Goal: Communication & Community: Participate in discussion

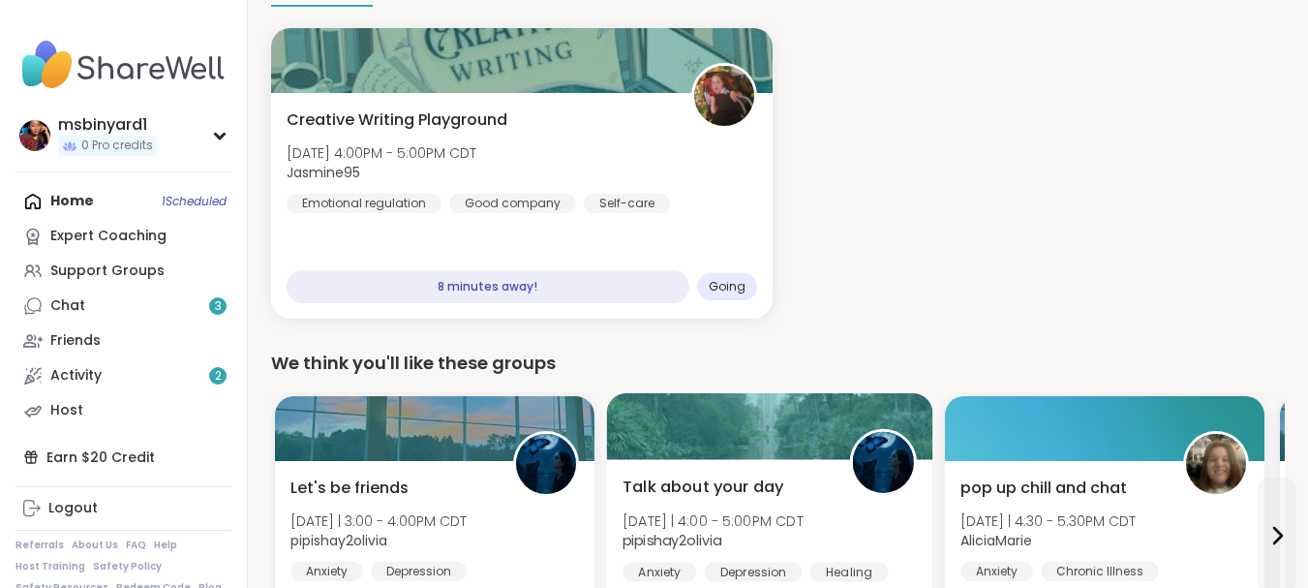
scroll to position [240, 0]
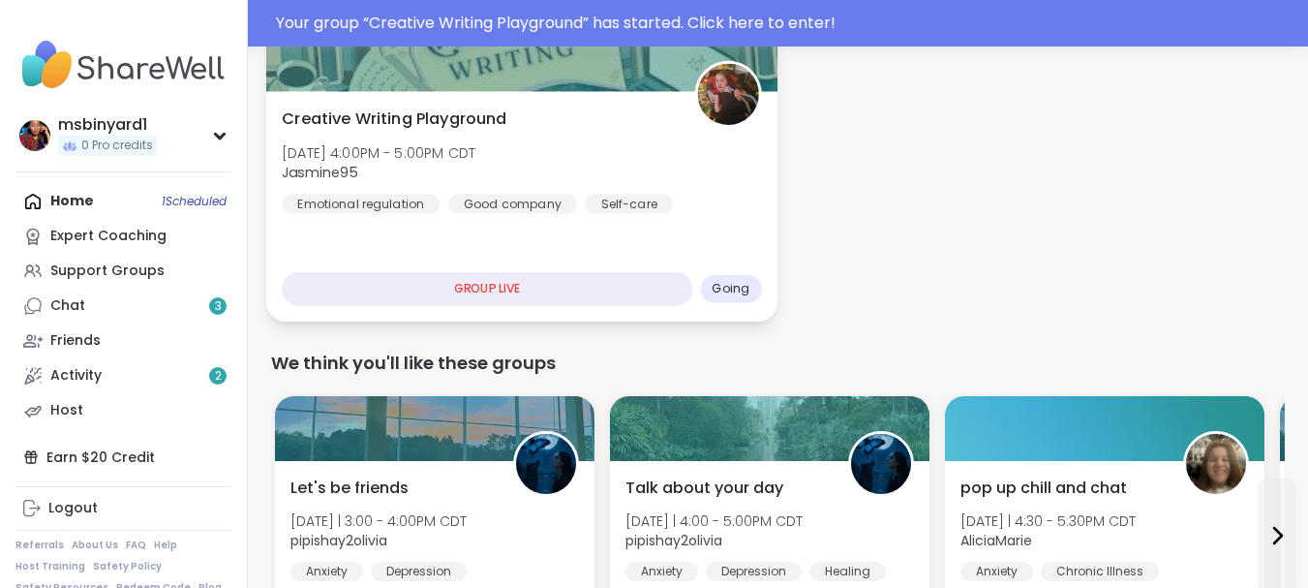
click at [552, 285] on div "GROUP LIVE" at bounding box center [487, 289] width 410 height 34
click at [503, 292] on div "GROUP LIVE" at bounding box center [487, 289] width 410 height 34
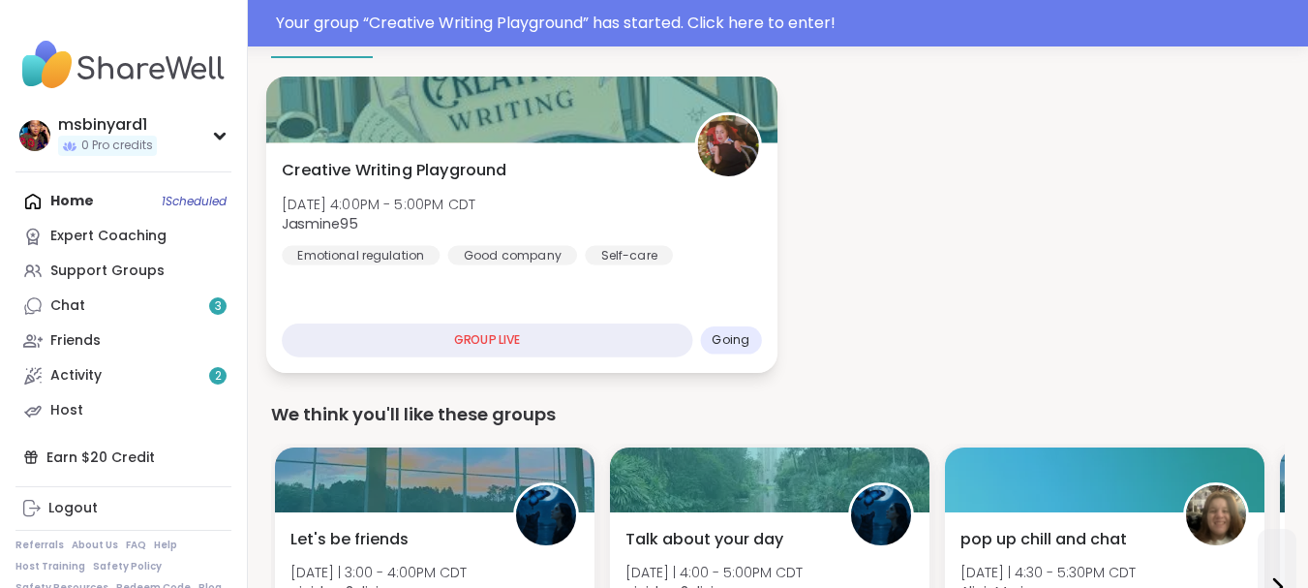
scroll to position [143, 0]
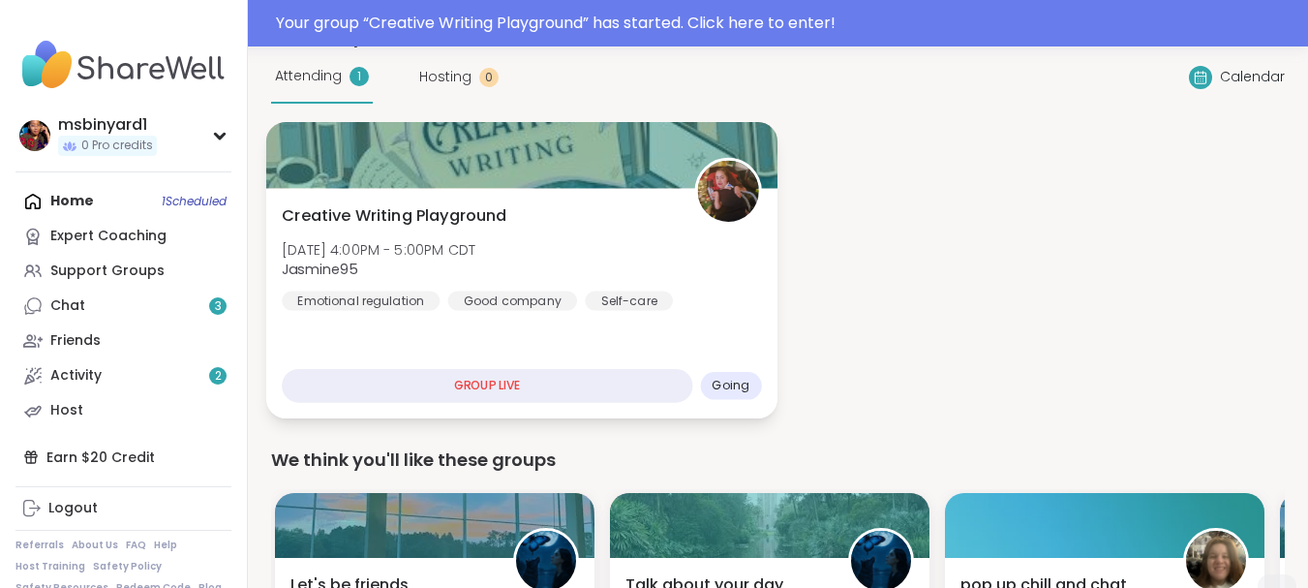
click at [709, 277] on div "Creative Writing Playground [DATE] 4:00PM - 5:00PM CDT Jasmine95 Emotional regu…" at bounding box center [521, 257] width 479 height 106
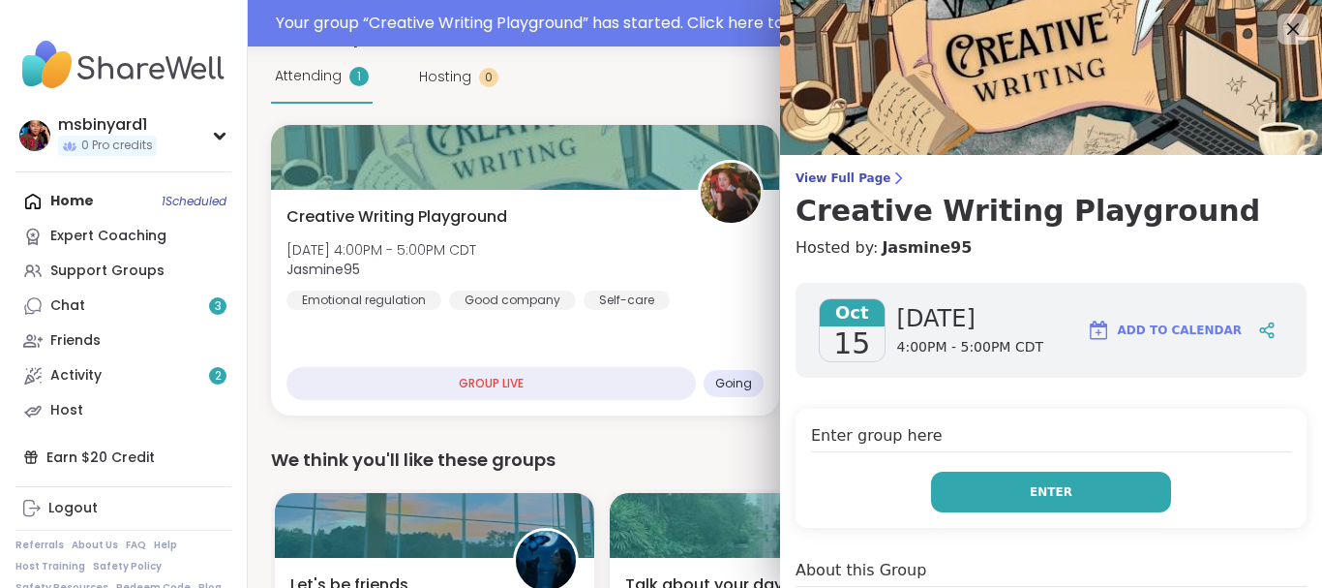
click at [955, 493] on button "Enter" at bounding box center [1051, 491] width 240 height 41
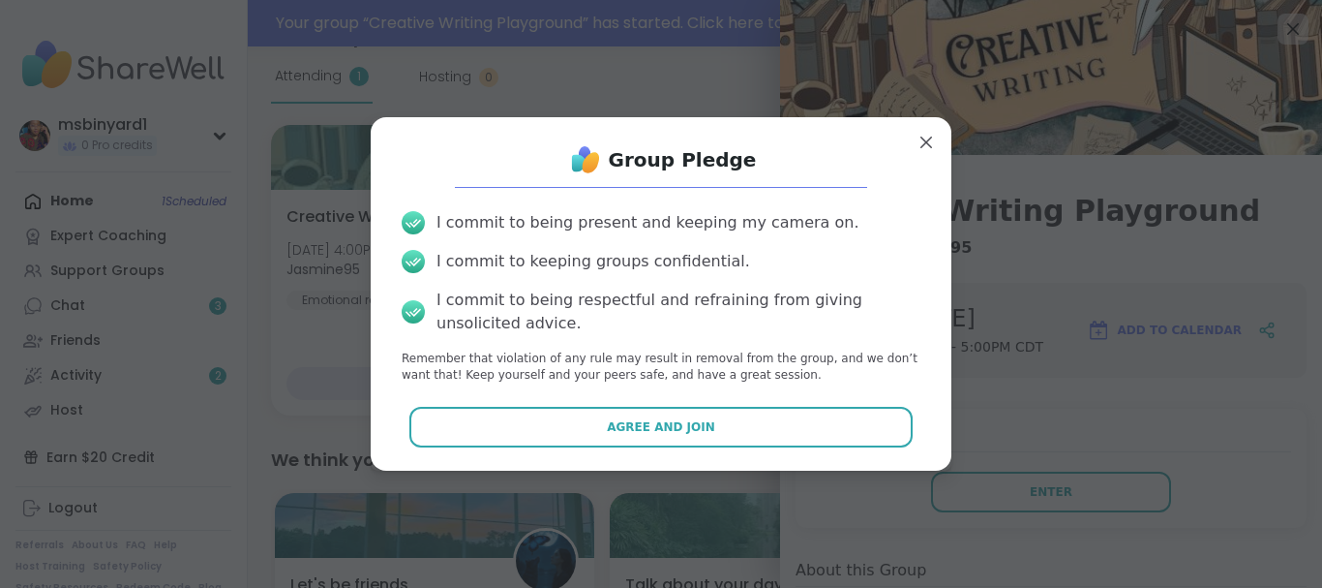
click at [725, 416] on button "Agree and Join" at bounding box center [661, 427] width 504 height 41
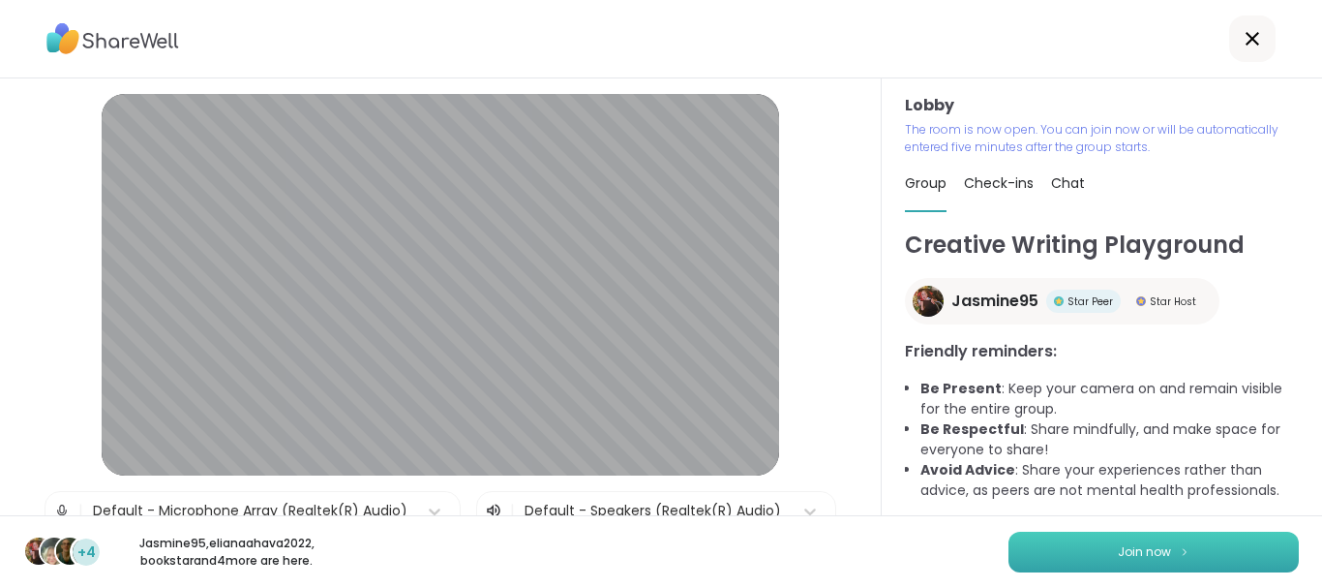
click at [1101, 543] on button "Join now" at bounding box center [1154, 551] width 290 height 41
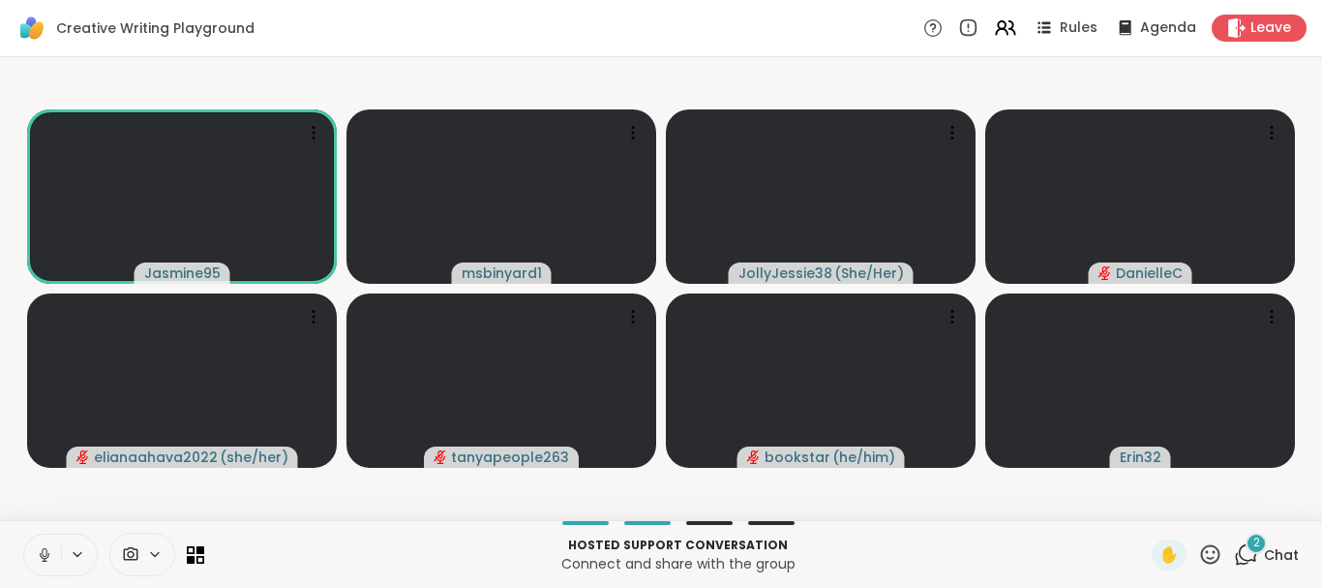
click at [50, 552] on icon at bounding box center [44, 554] width 17 height 17
click at [1234, 555] on icon at bounding box center [1246, 554] width 24 height 24
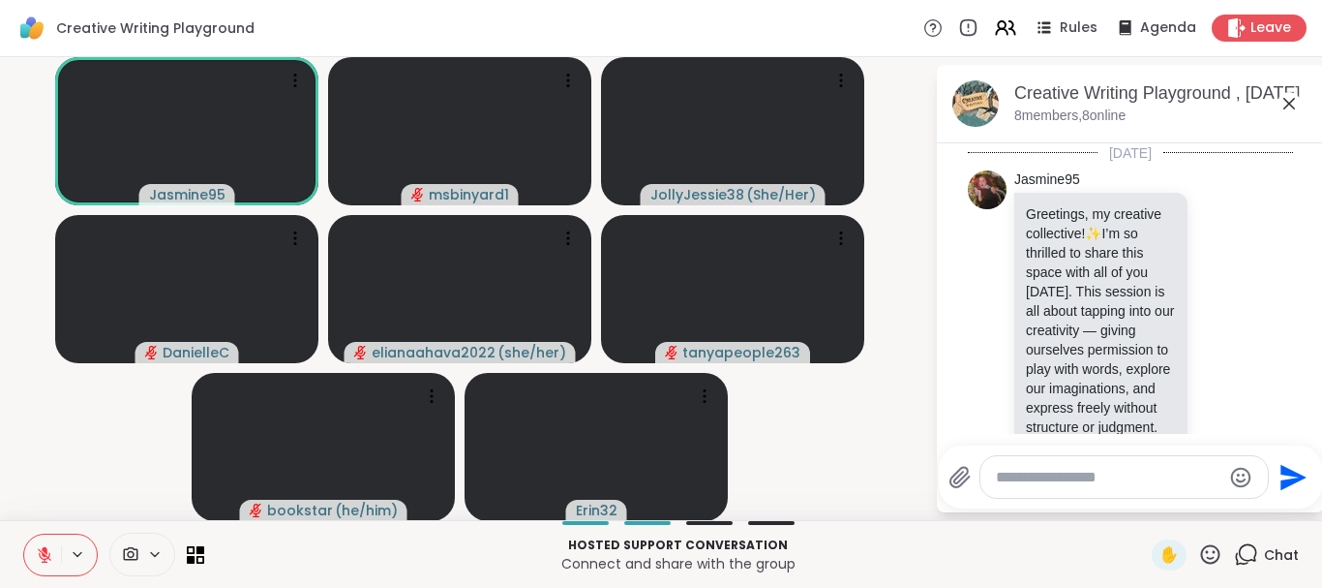
scroll to position [1390, 0]
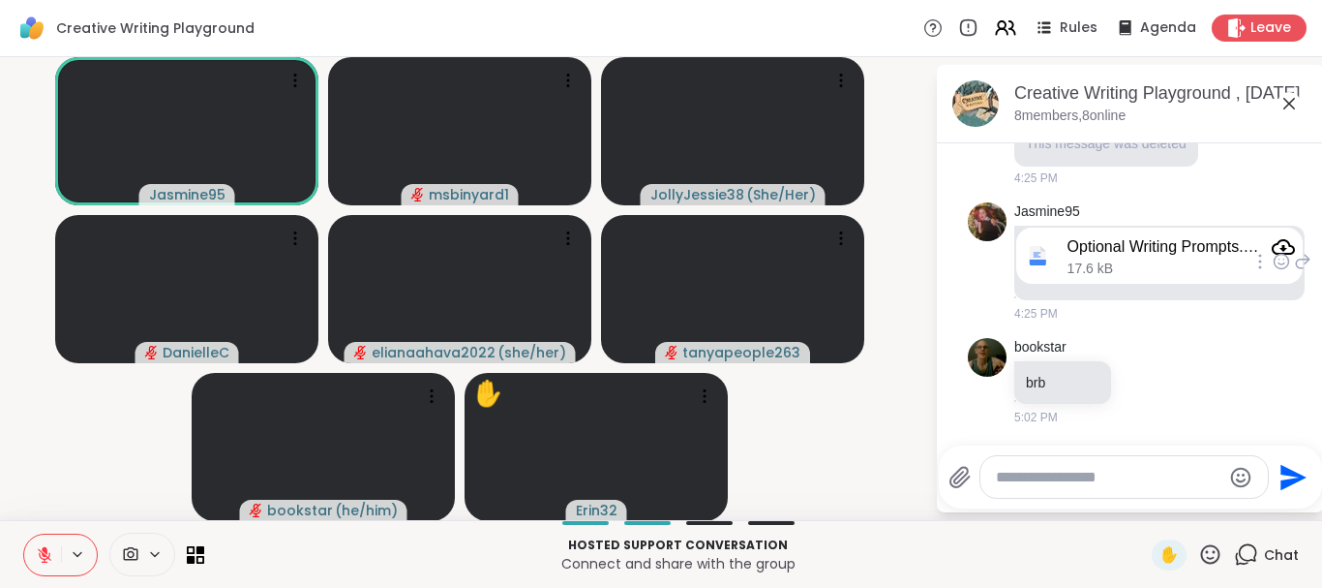
click at [1030, 260] on icon at bounding box center [1038, 262] width 16 height 6
drag, startPoint x: 1035, startPoint y: 253, endPoint x: 1053, endPoint y: 252, distance: 18.4
click at [1037, 253] on div "Optional Writing Prompts.docx 17.6 kB" at bounding box center [1159, 255] width 287 height 57
click at [1068, 252] on div "Optional Writing Prompts.docx" at bounding box center [1166, 246] width 196 height 19
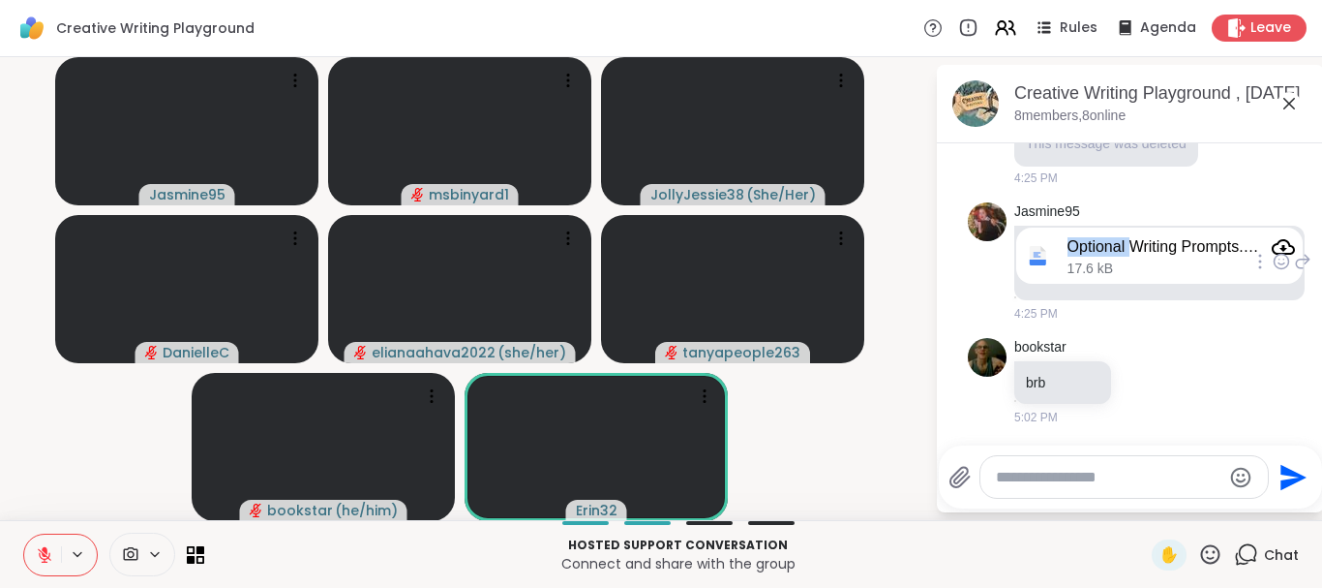
click at [1272, 247] on icon "Attachment" at bounding box center [1283, 246] width 23 height 23
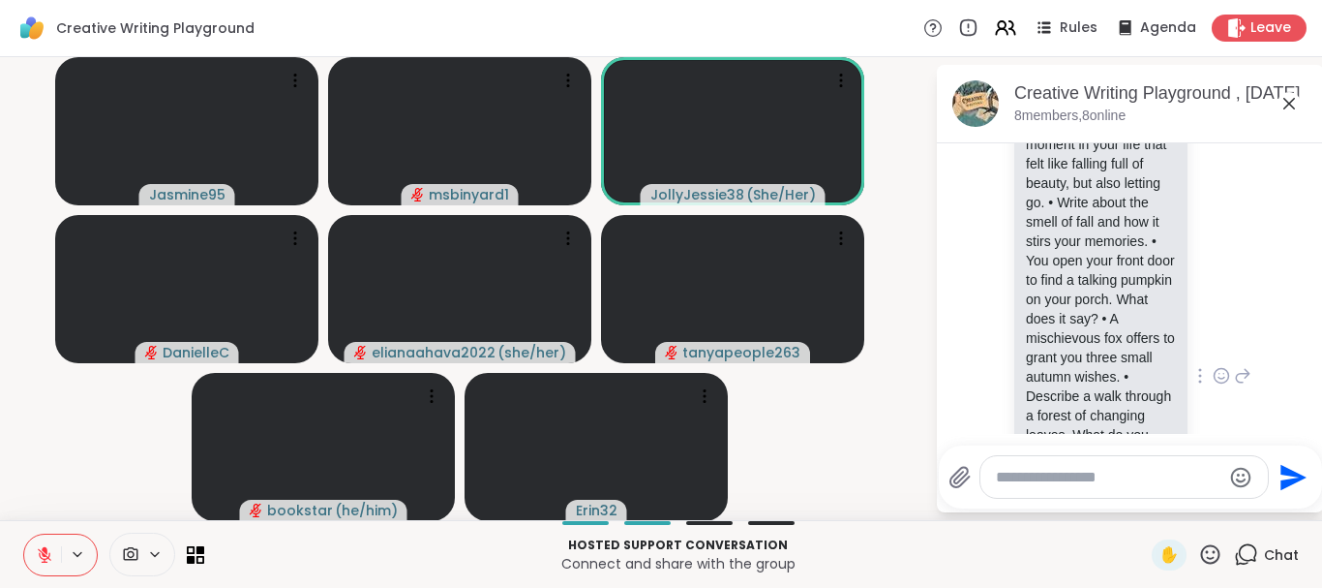
scroll to position [1660, 0]
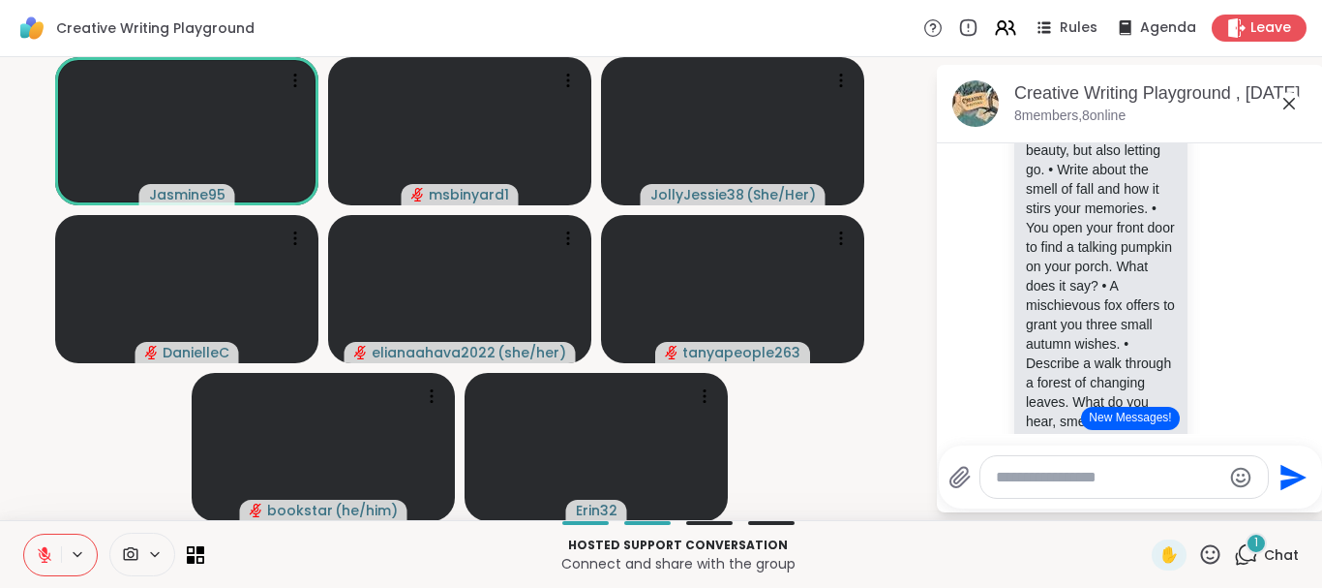
click at [1119, 419] on button "New Messages!" at bounding box center [1130, 418] width 98 height 23
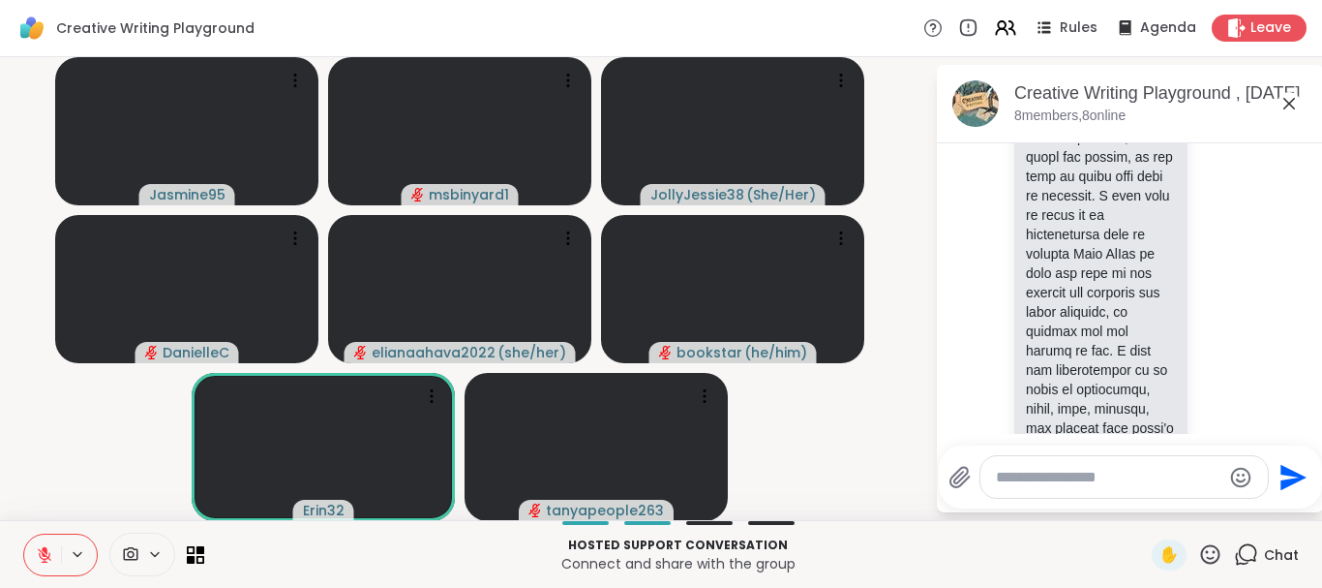
scroll to position [9345, 0]
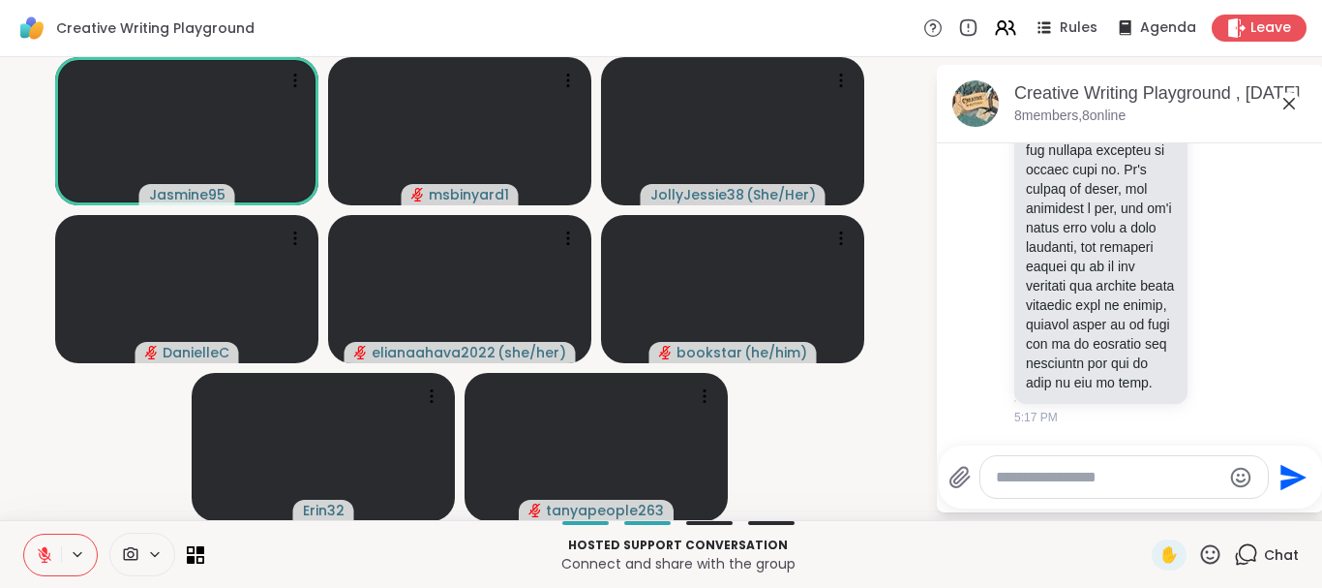
click at [52, 562] on icon at bounding box center [44, 554] width 17 height 17
click at [50, 562] on icon at bounding box center [44, 554] width 17 height 17
click at [135, 561] on icon at bounding box center [130, 554] width 17 height 18
click at [134, 555] on icon at bounding box center [131, 554] width 15 height 14
click at [153, 551] on icon at bounding box center [154, 554] width 15 height 16
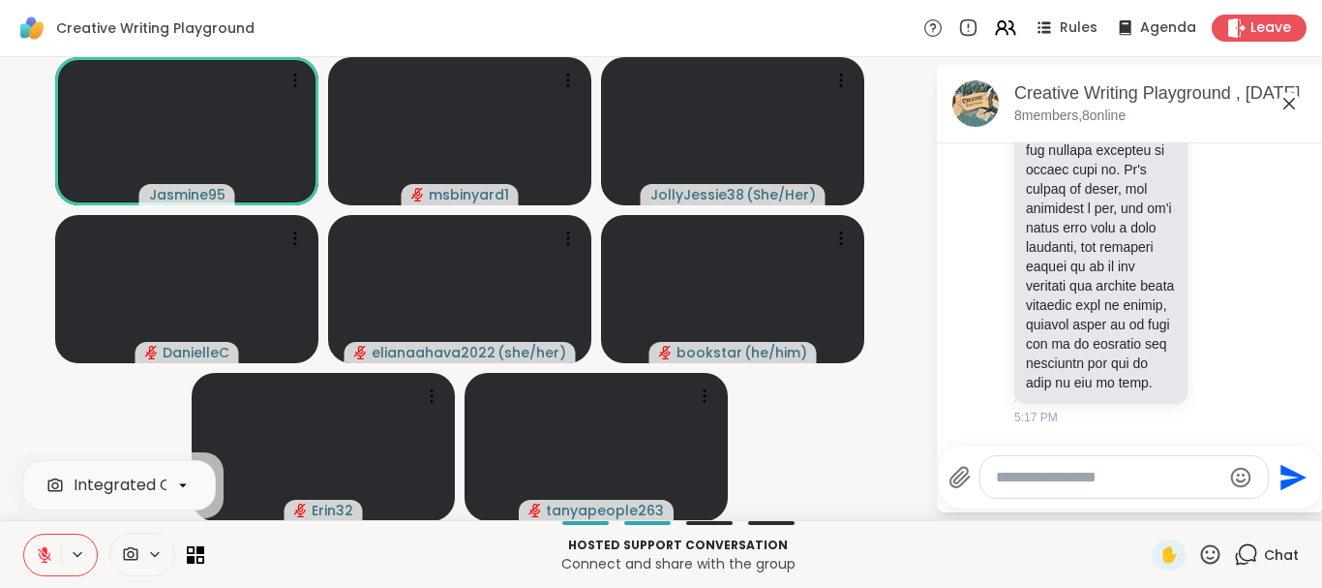
click at [153, 551] on icon at bounding box center [154, 554] width 15 height 16
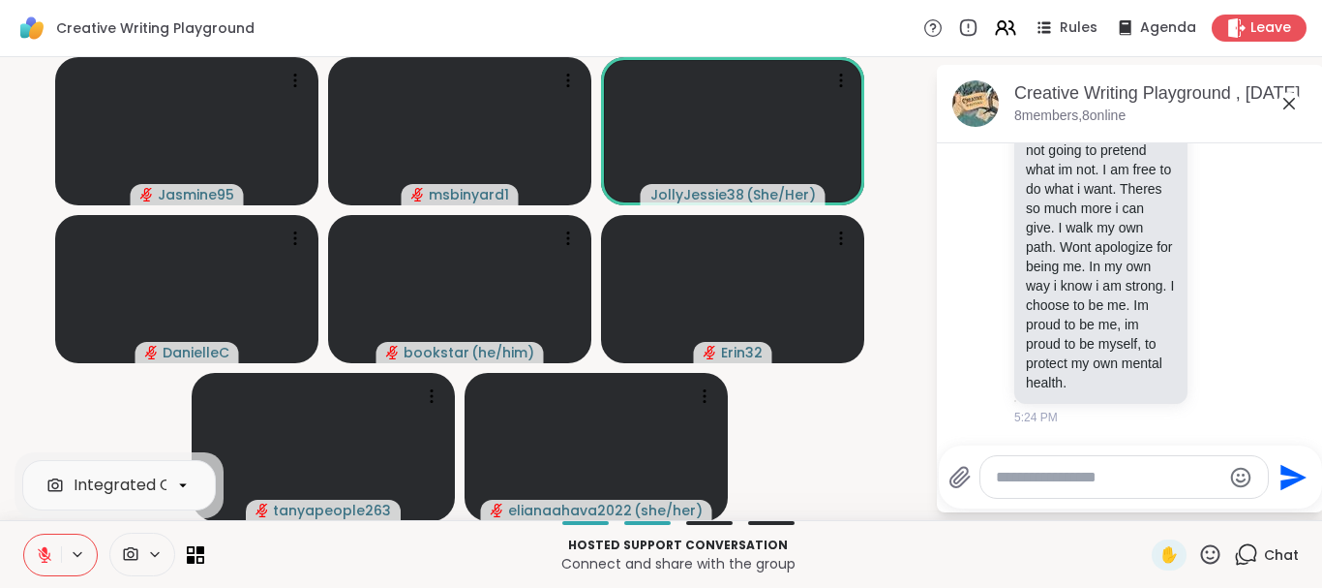
scroll to position [9750, 0]
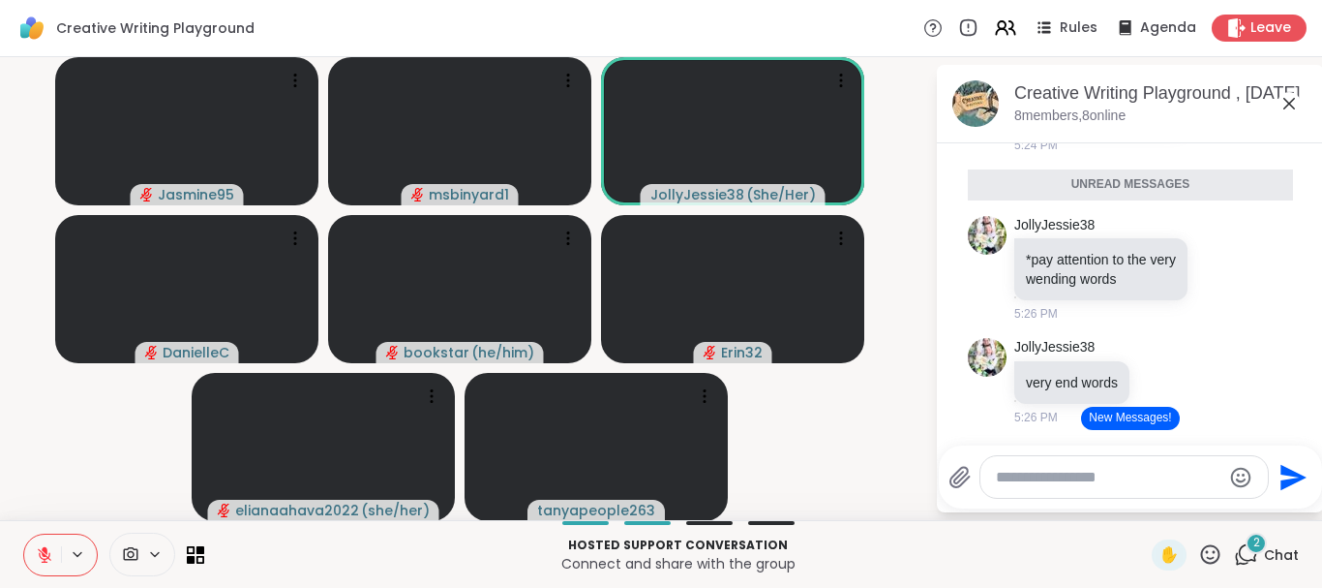
drag, startPoint x: 938, startPoint y: 45, endPoint x: 635, endPoint y: -89, distance: 331.1
click at [635, 0] on html "Creative Writing Playground Rules Agenda Leave Jasmine95 msbinyard1 JollyJessie…" at bounding box center [661, 294] width 1322 height 588
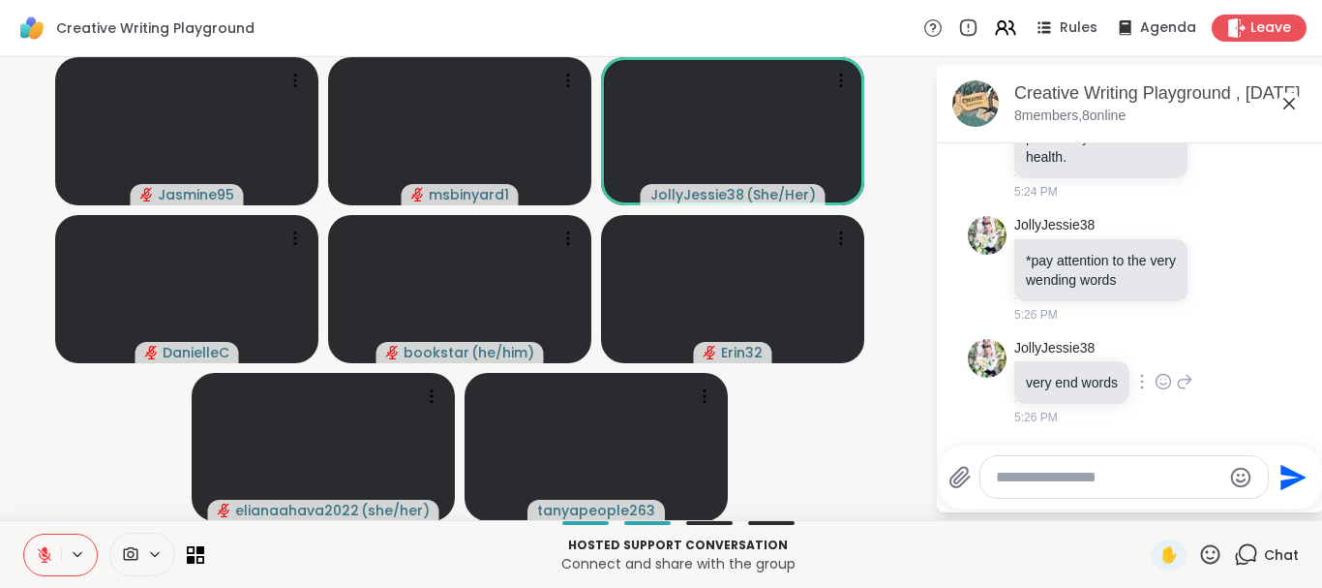
scroll to position [10750, 0]
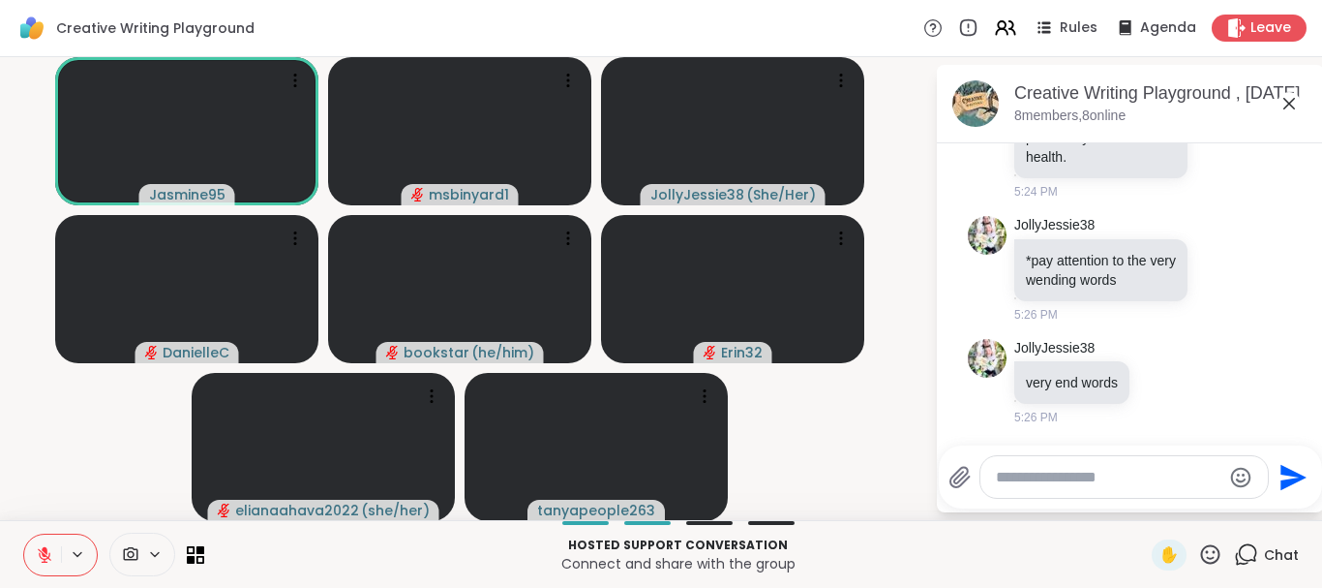
click at [34, 560] on button at bounding box center [42, 554] width 37 height 41
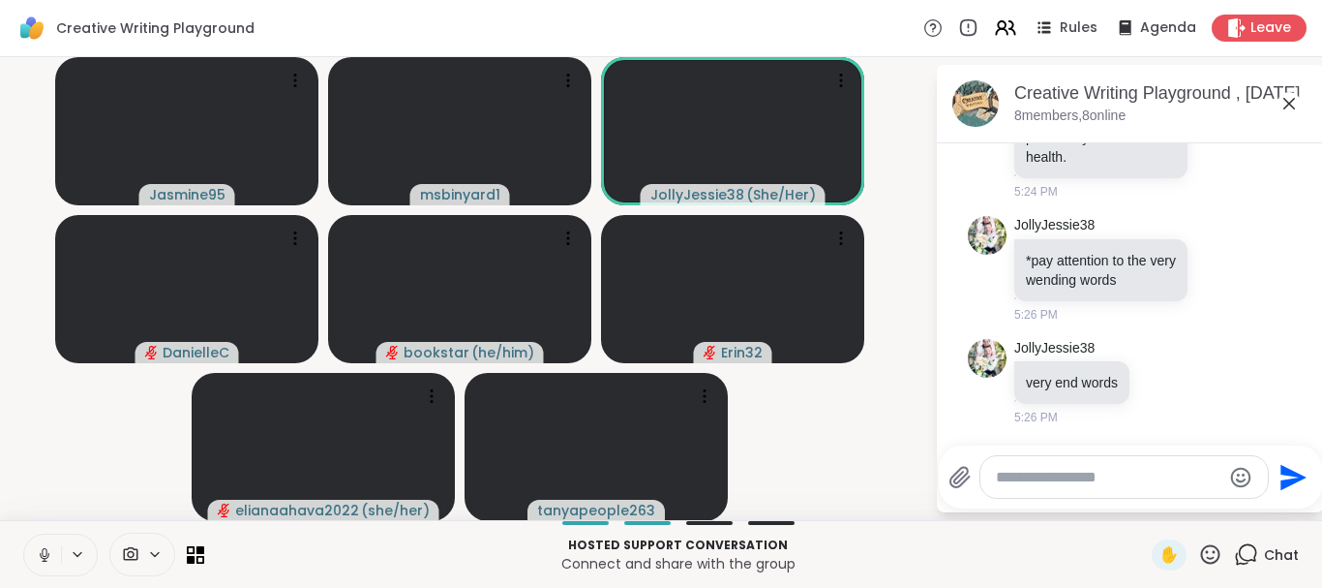
click at [41, 559] on icon at bounding box center [44, 554] width 17 height 17
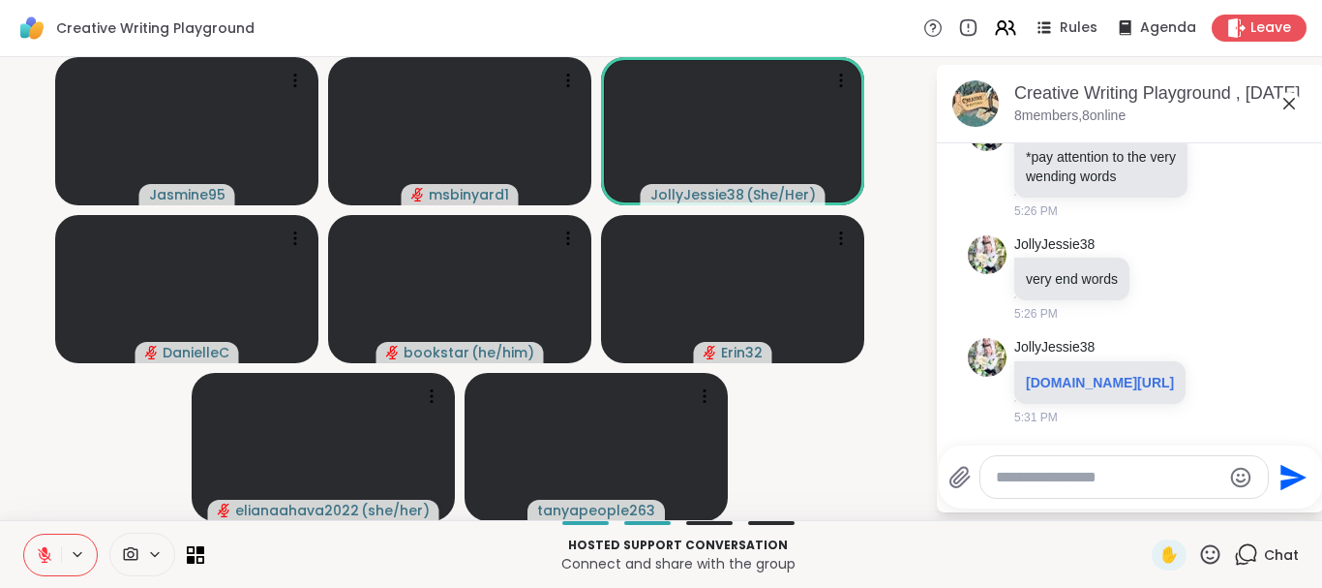
scroll to position [10912, 0]
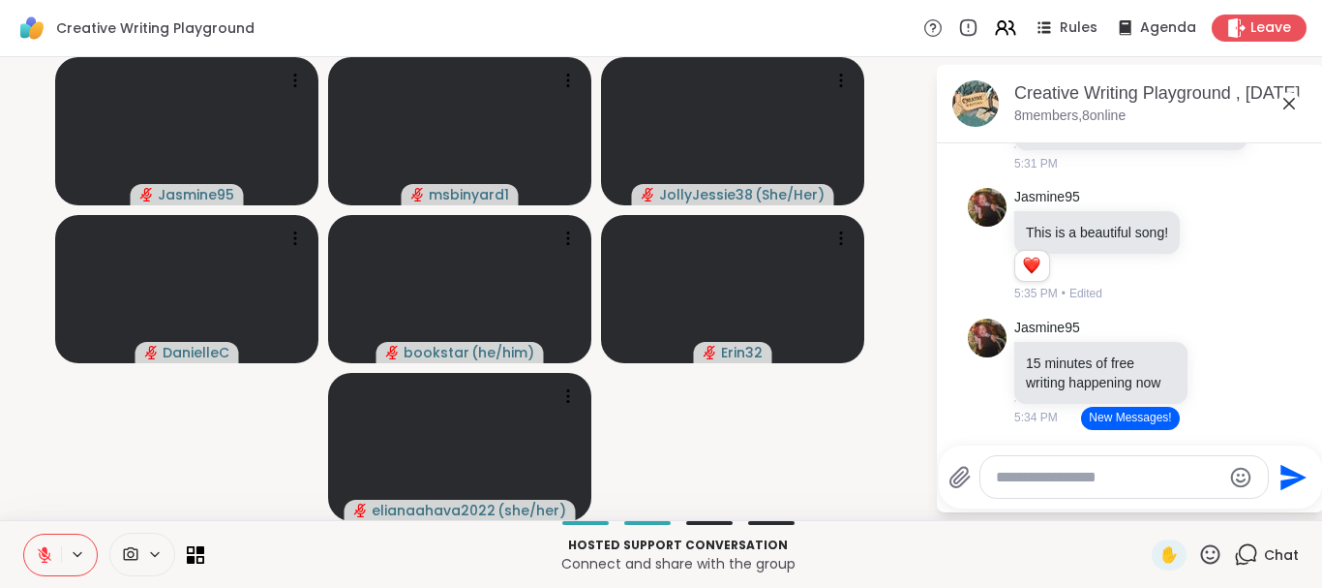
click at [157, 545] on div at bounding box center [142, 554] width 66 height 44
click at [131, 545] on icon at bounding box center [130, 554] width 17 height 18
click at [570, 93] on div at bounding box center [568, 80] width 27 height 27
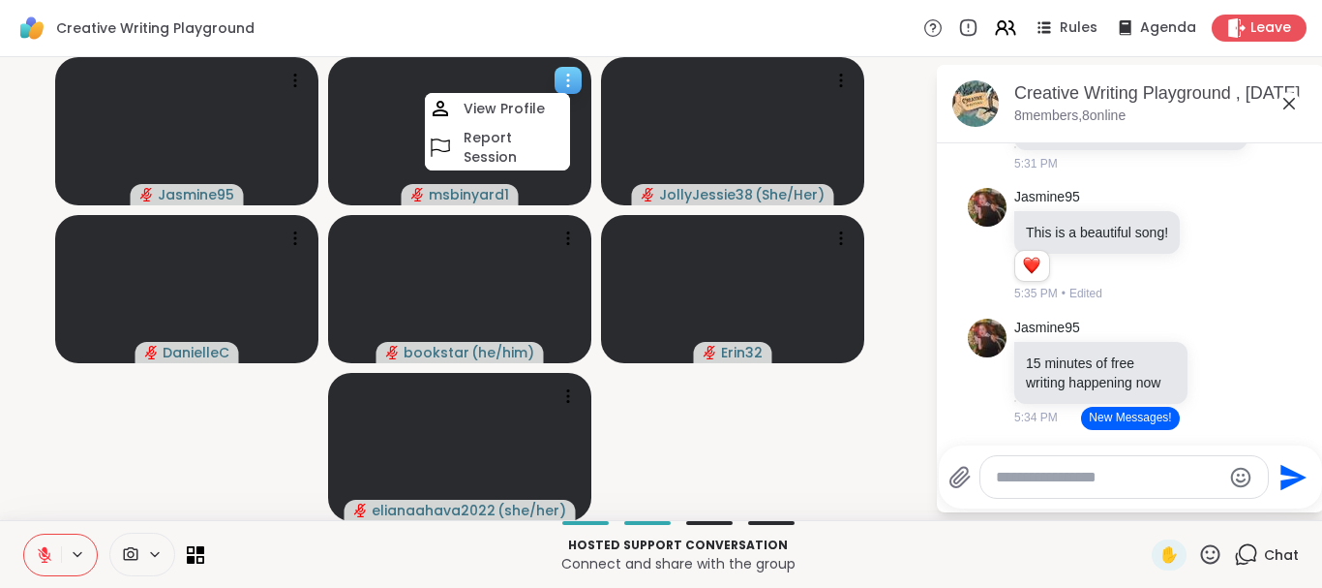
click at [567, 85] on icon at bounding box center [568, 86] width 2 height 2
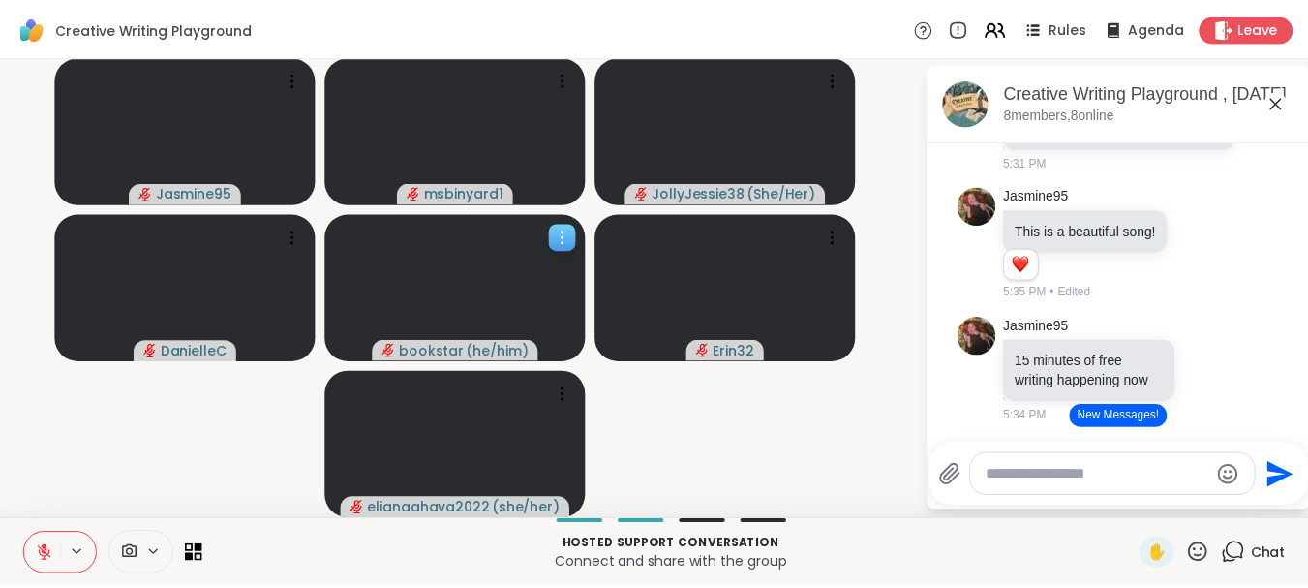
scroll to position [0, 0]
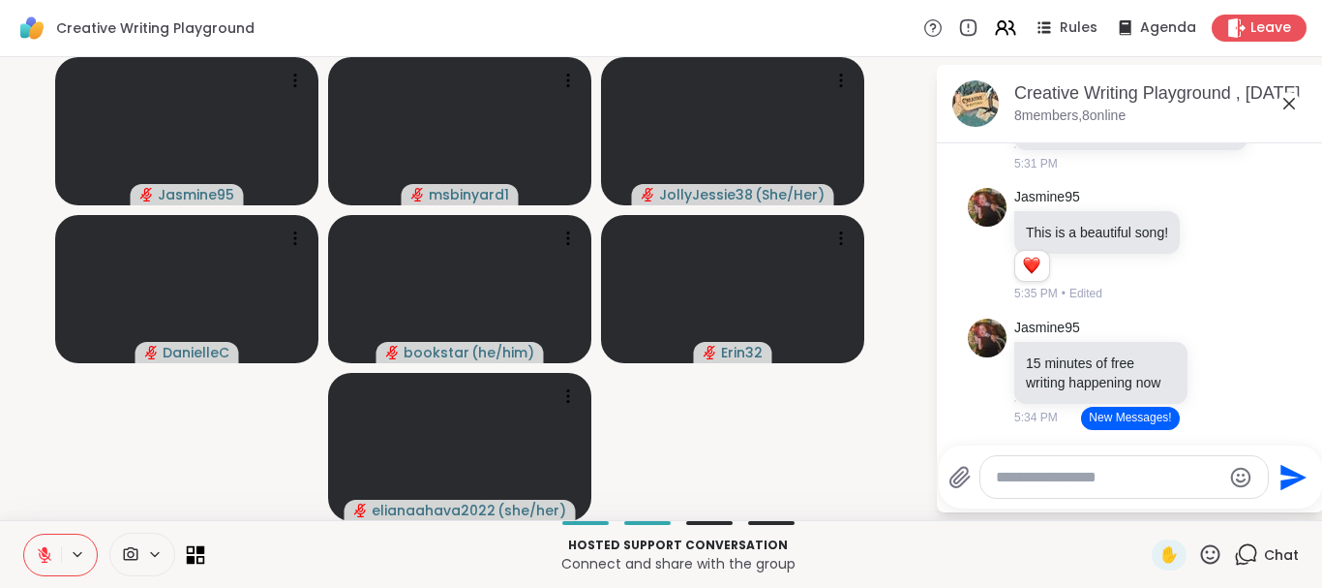
click at [192, 555] on icon at bounding box center [196, 554] width 18 height 18
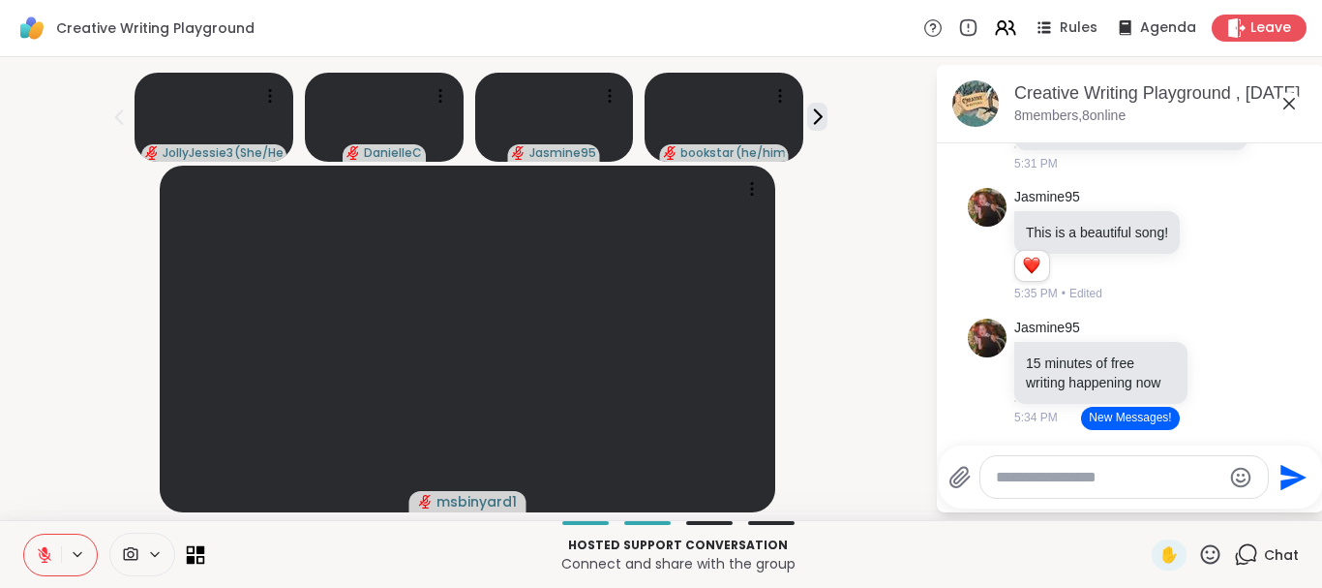
click at [192, 555] on icon at bounding box center [196, 554] width 18 height 18
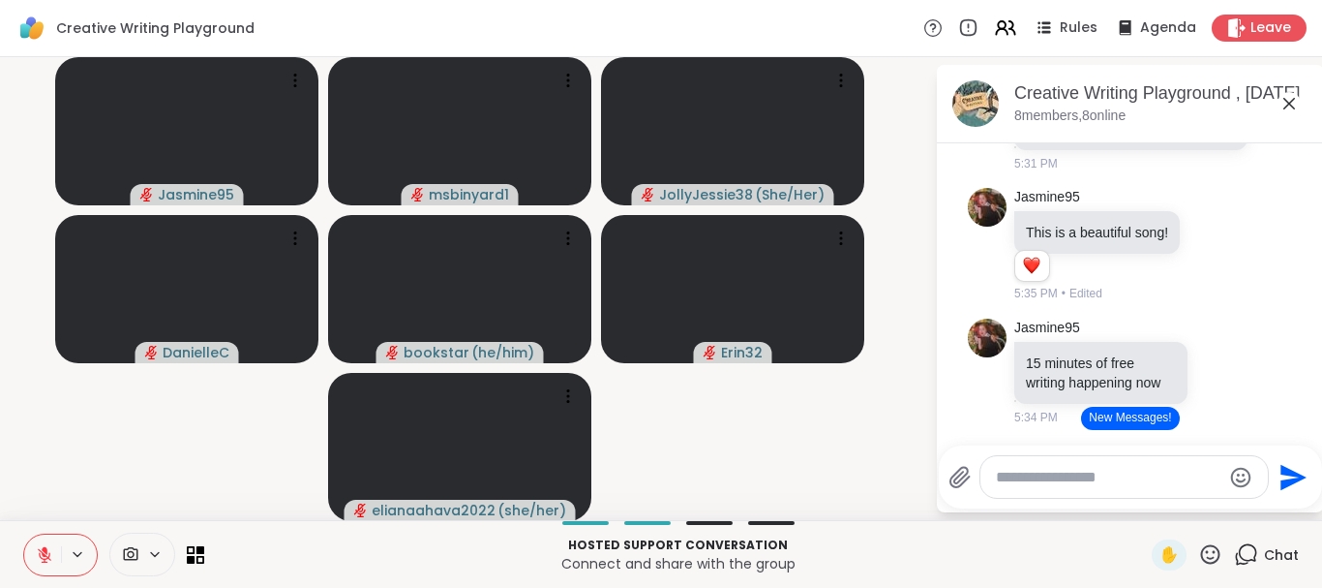
click at [144, 553] on span at bounding box center [128, 554] width 37 height 18
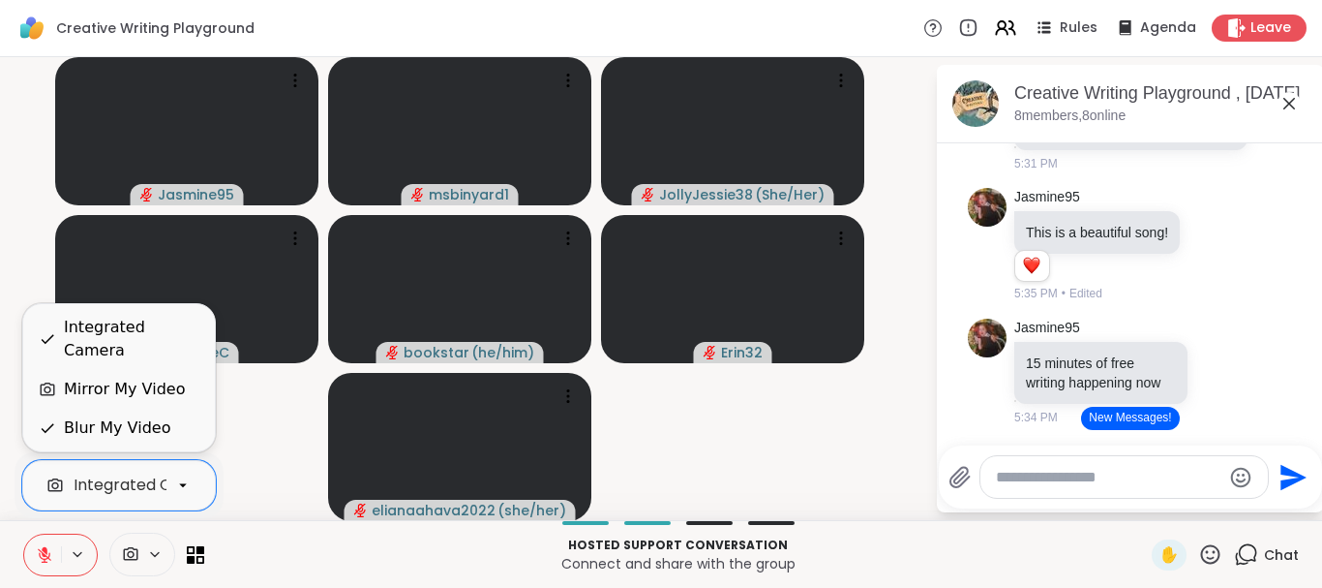
click at [114, 477] on div "Integrated Camera" at bounding box center [148, 484] width 149 height 23
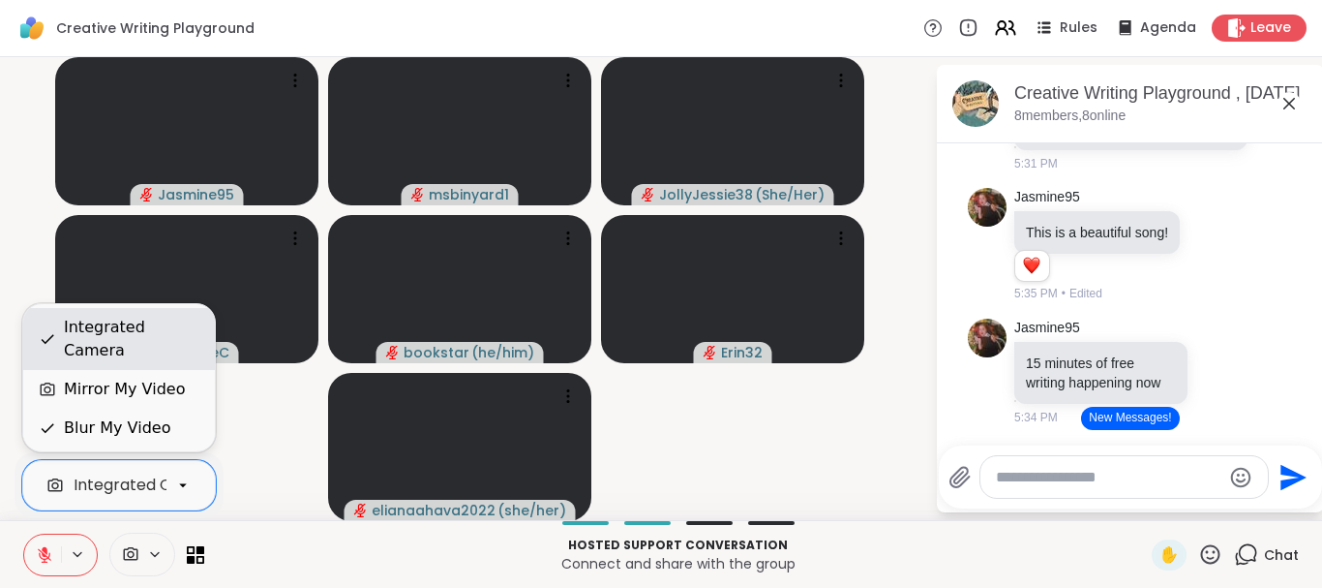
click at [112, 354] on div "Integrated Camera" at bounding box center [132, 339] width 136 height 46
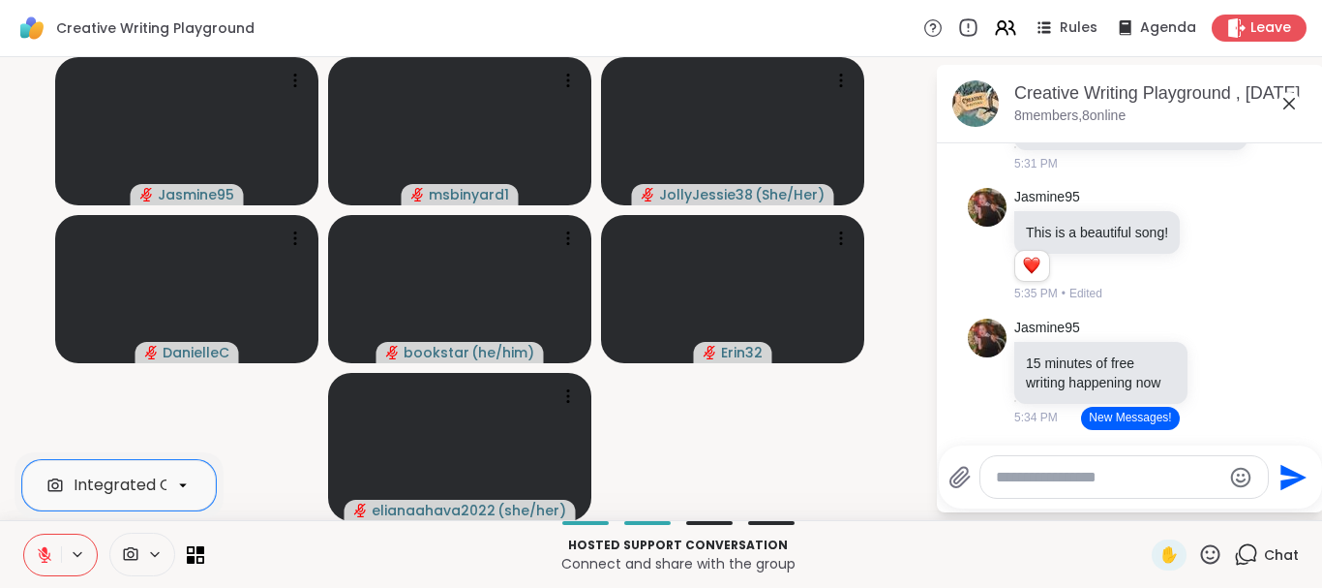
click at [957, 32] on icon at bounding box center [967, 27] width 21 height 21
click at [32, 27] on img at bounding box center [31, 28] width 33 height 33
click at [199, 556] on icon at bounding box center [200, 559] width 9 height 9
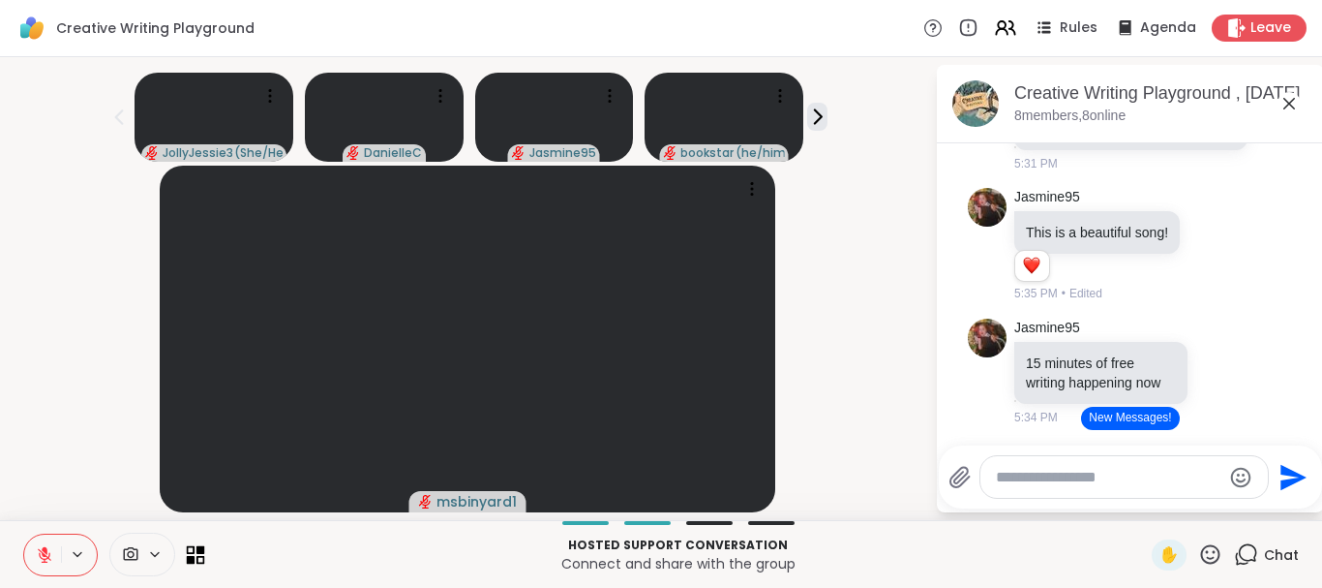
click at [199, 556] on icon at bounding box center [200, 559] width 9 height 9
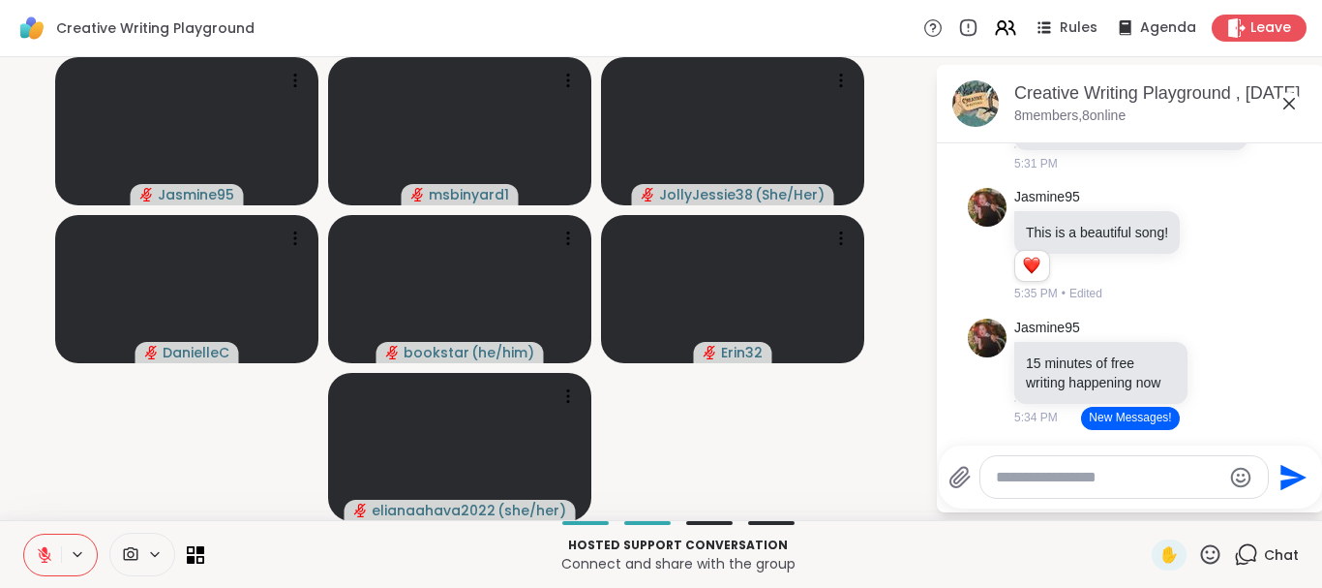
click at [162, 556] on icon at bounding box center [154, 554] width 15 height 16
click at [133, 551] on icon at bounding box center [130, 554] width 17 height 18
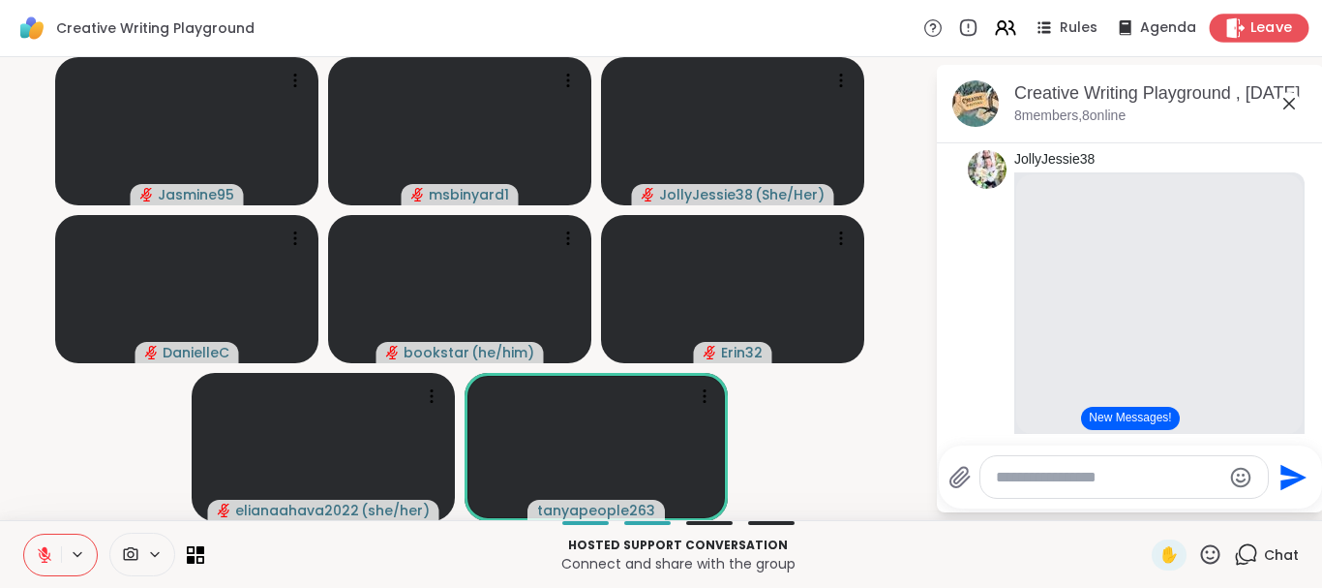
click at [1227, 29] on icon at bounding box center [1236, 27] width 18 height 20
click at [1227, 30] on icon at bounding box center [1236, 27] width 18 height 20
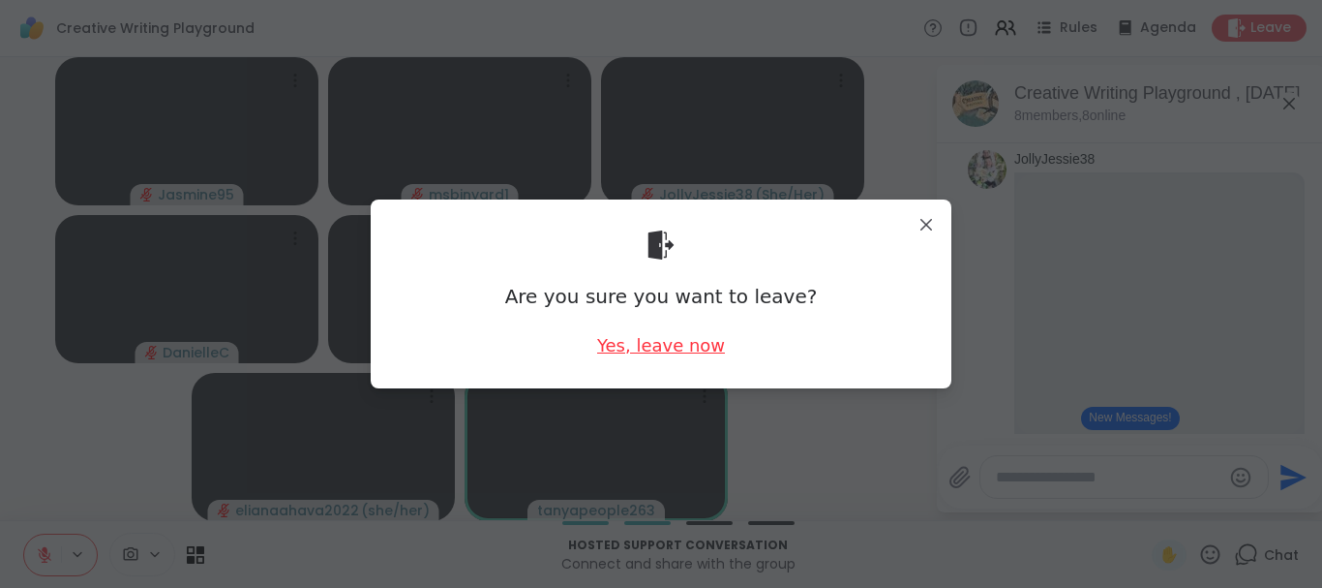
click at [659, 351] on div "Yes, leave now" at bounding box center [661, 345] width 128 height 24
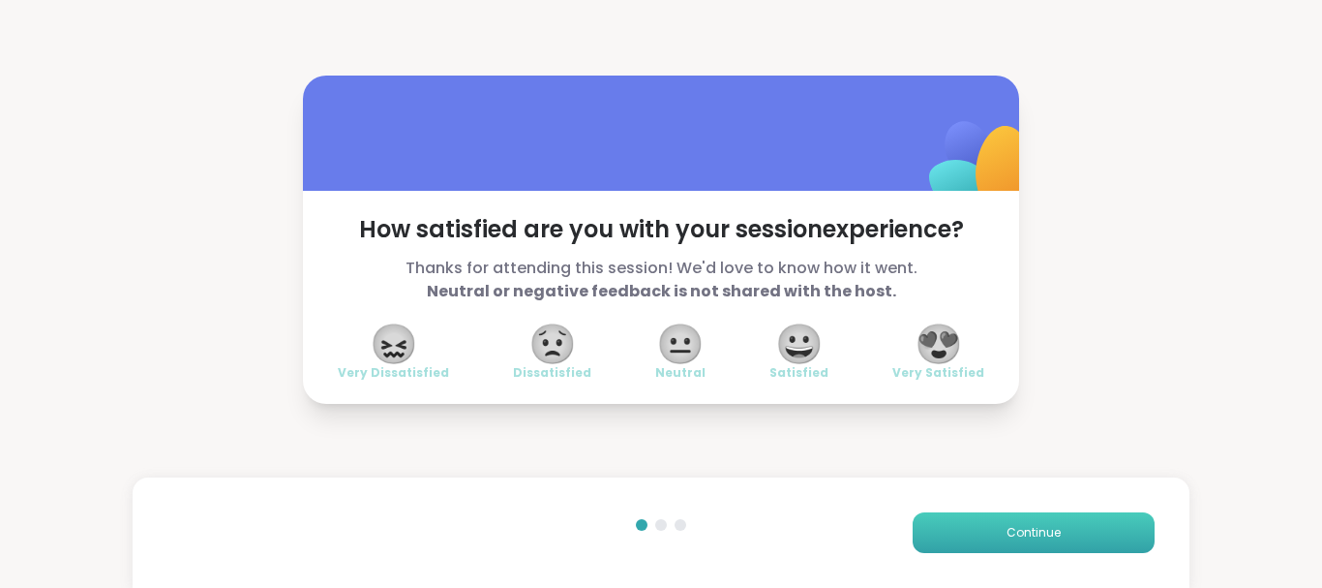
click at [943, 525] on button "Continue" at bounding box center [1034, 532] width 242 height 41
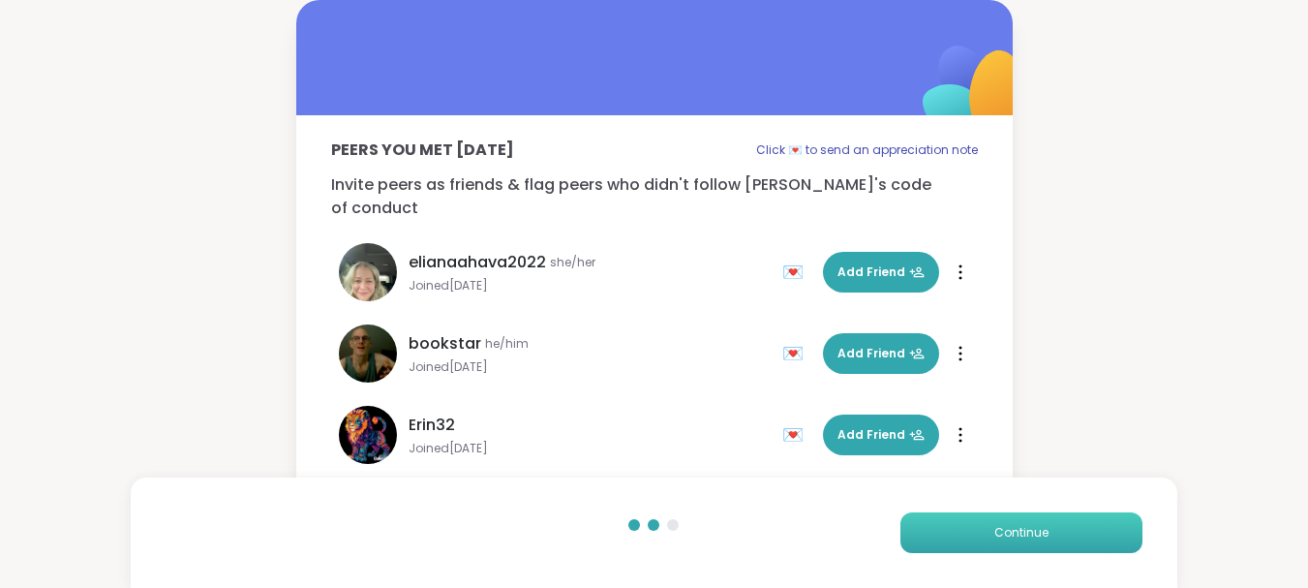
click at [958, 528] on button "Continue" at bounding box center [1021, 532] width 242 height 41
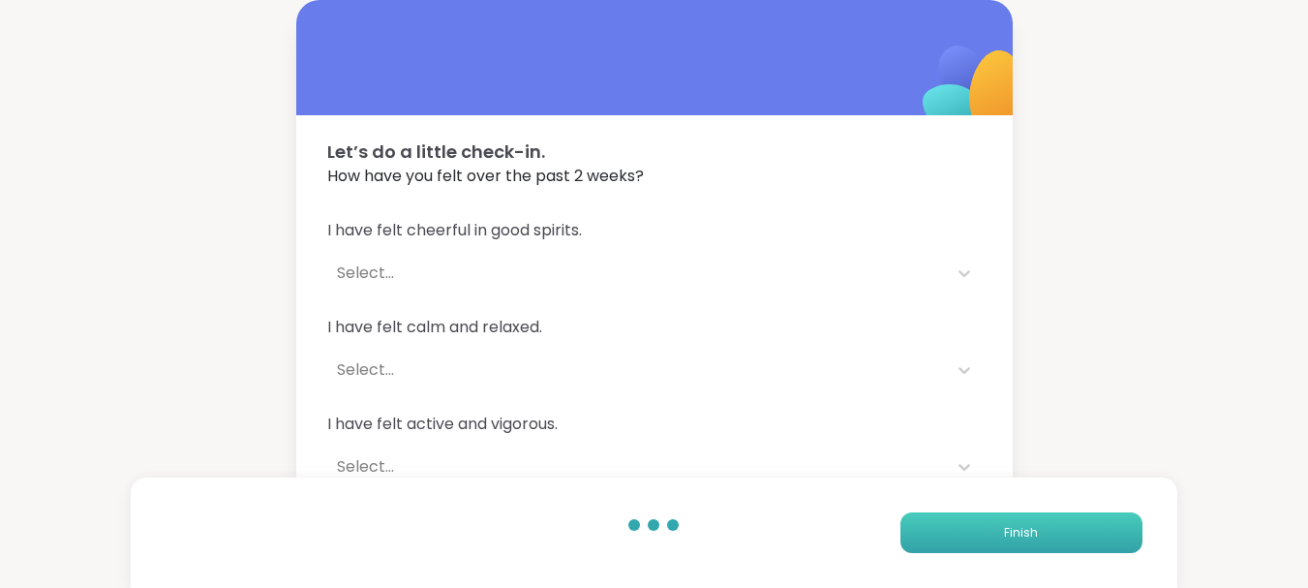
click at [958, 528] on button "Finish" at bounding box center [1021, 532] width 242 height 41
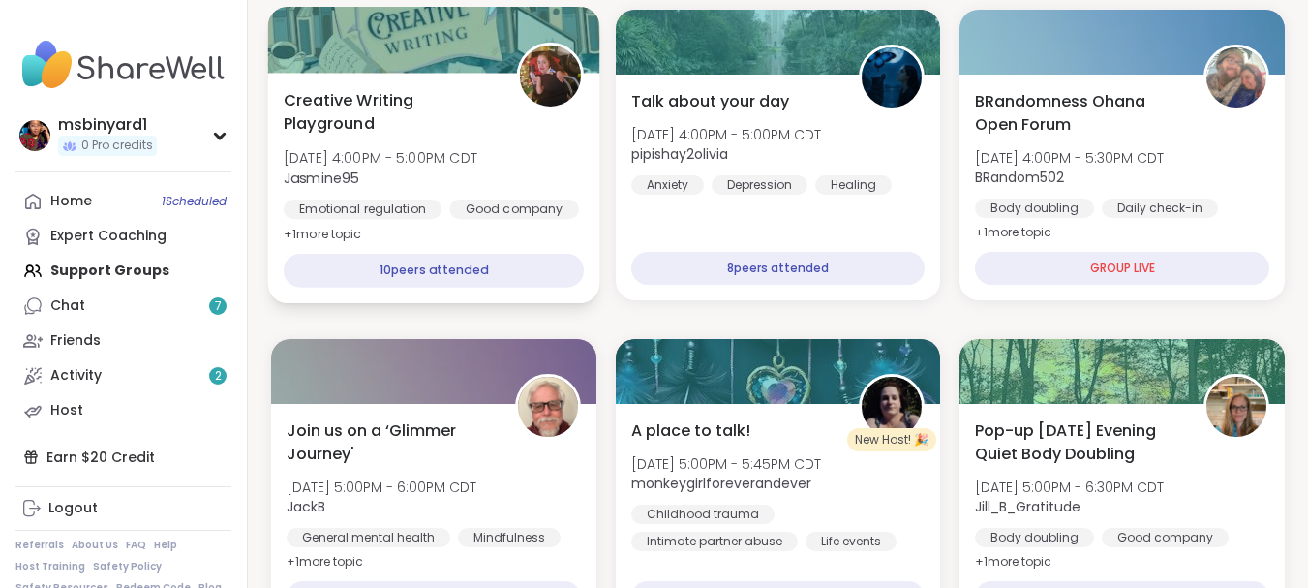
scroll to position [240, 0]
